Goal: Information Seeking & Learning: Learn about a topic

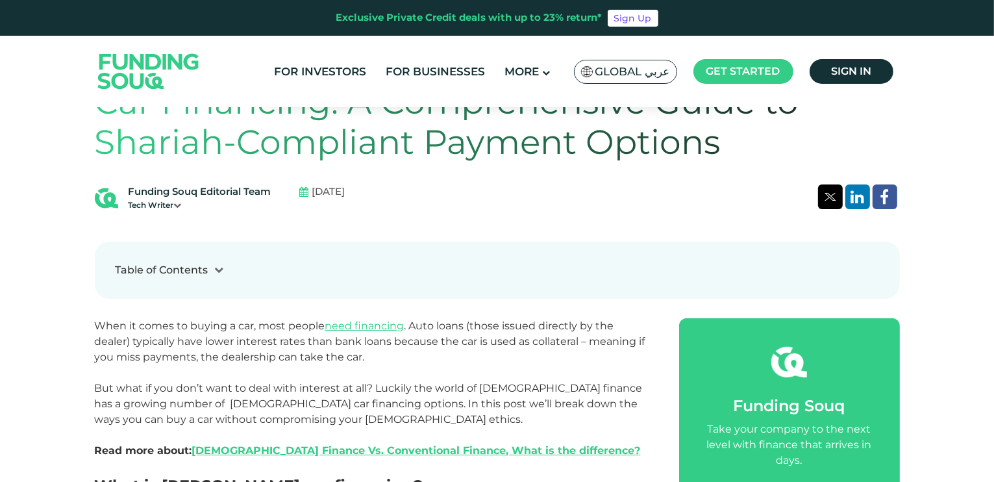
scroll to position [407, 0]
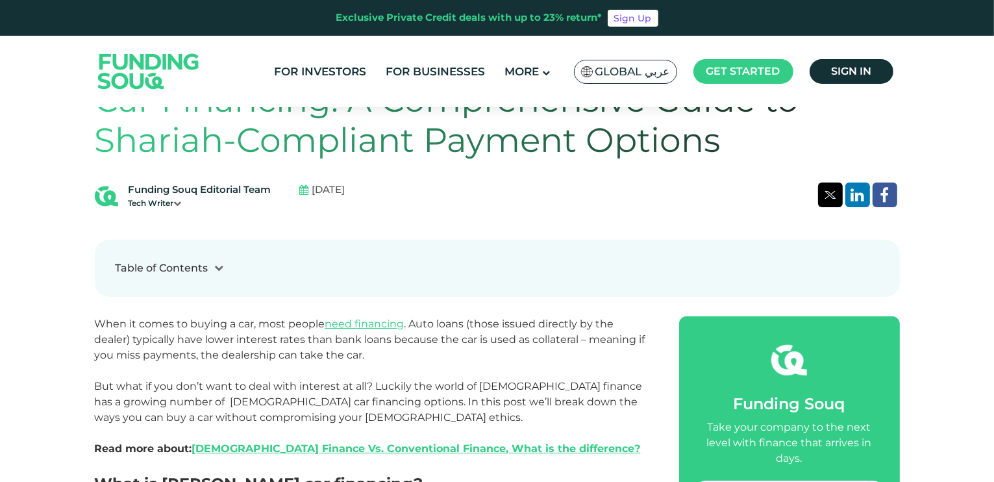
click at [122, 320] on span "When it comes to buying a car, most people need financing . Auto loans (those i…" at bounding box center [370, 340] width 551 height 44
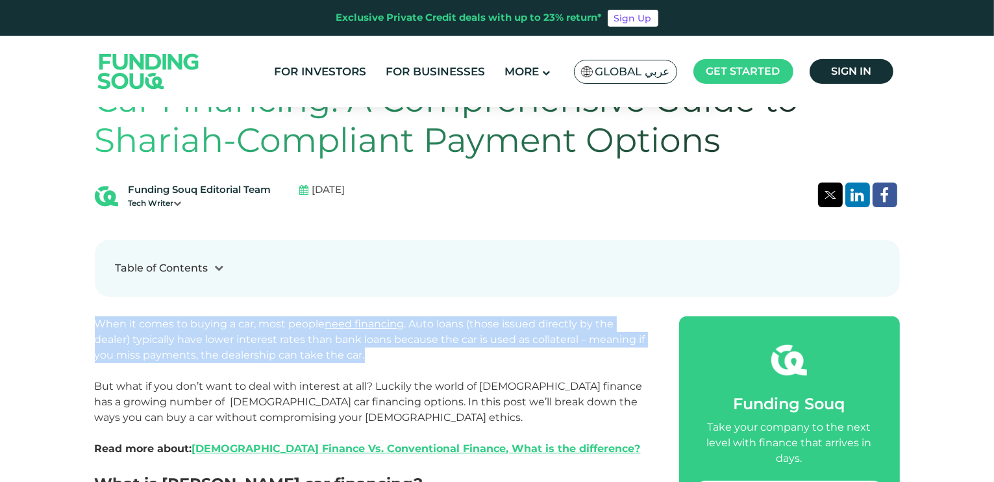
click at [122, 320] on span "When it comes to buying a car, most people need financing . Auto loans (those i…" at bounding box center [370, 340] width 551 height 44
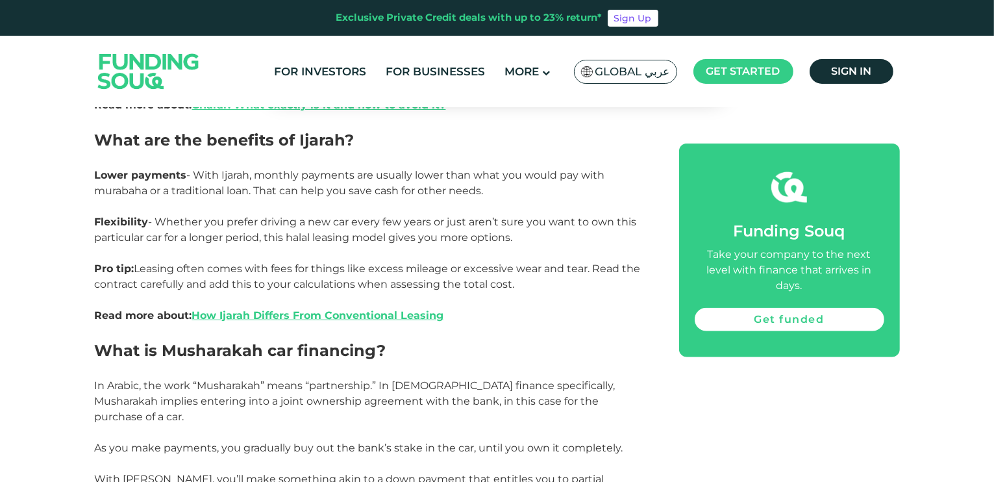
scroll to position [1525, 0]
